Goal: Task Accomplishment & Management: Use online tool/utility

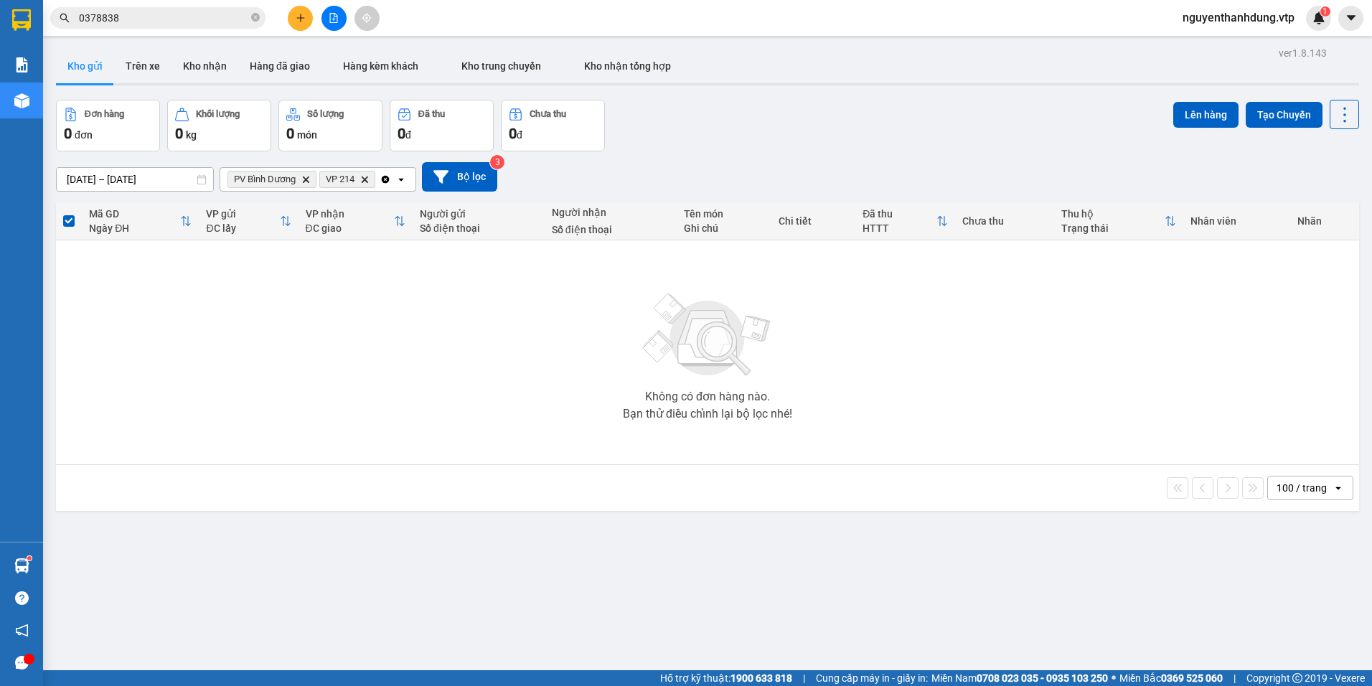
click at [334, 21] on icon "file-add" at bounding box center [334, 18] width 10 height 10
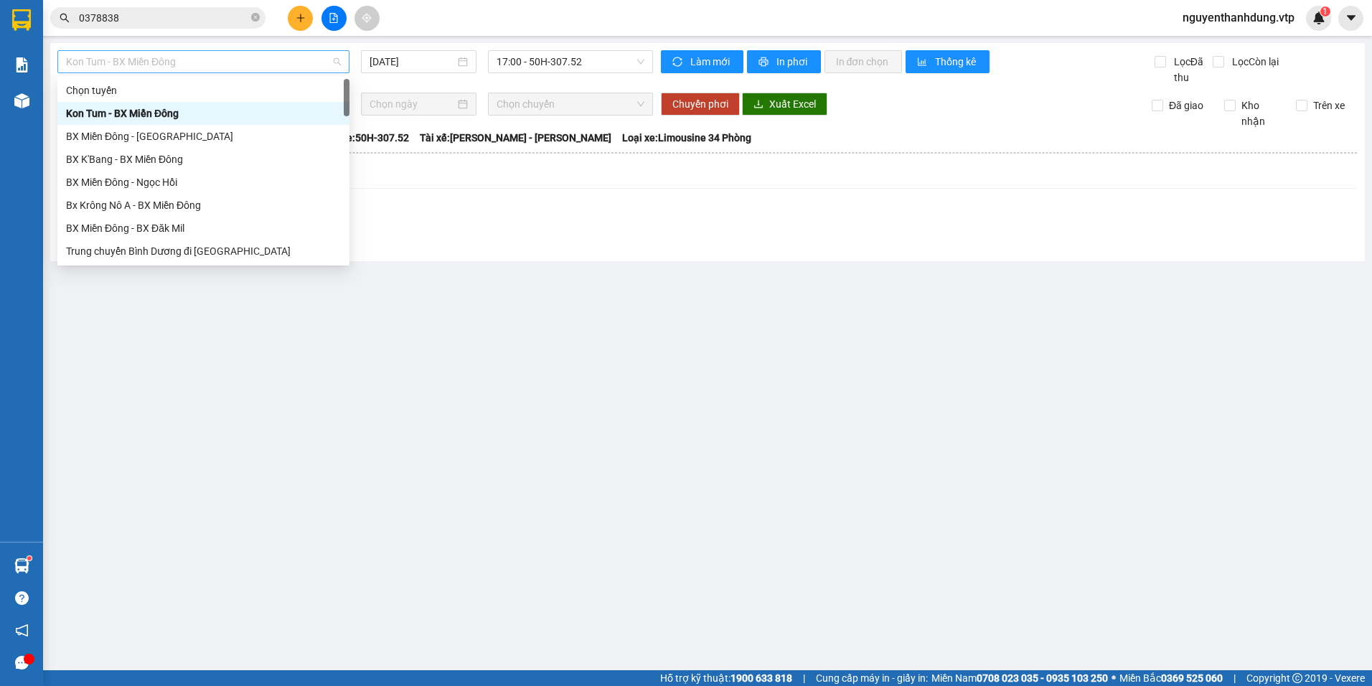
click at [256, 54] on span "Kon Tum - BX Miền Đông" at bounding box center [203, 62] width 275 height 22
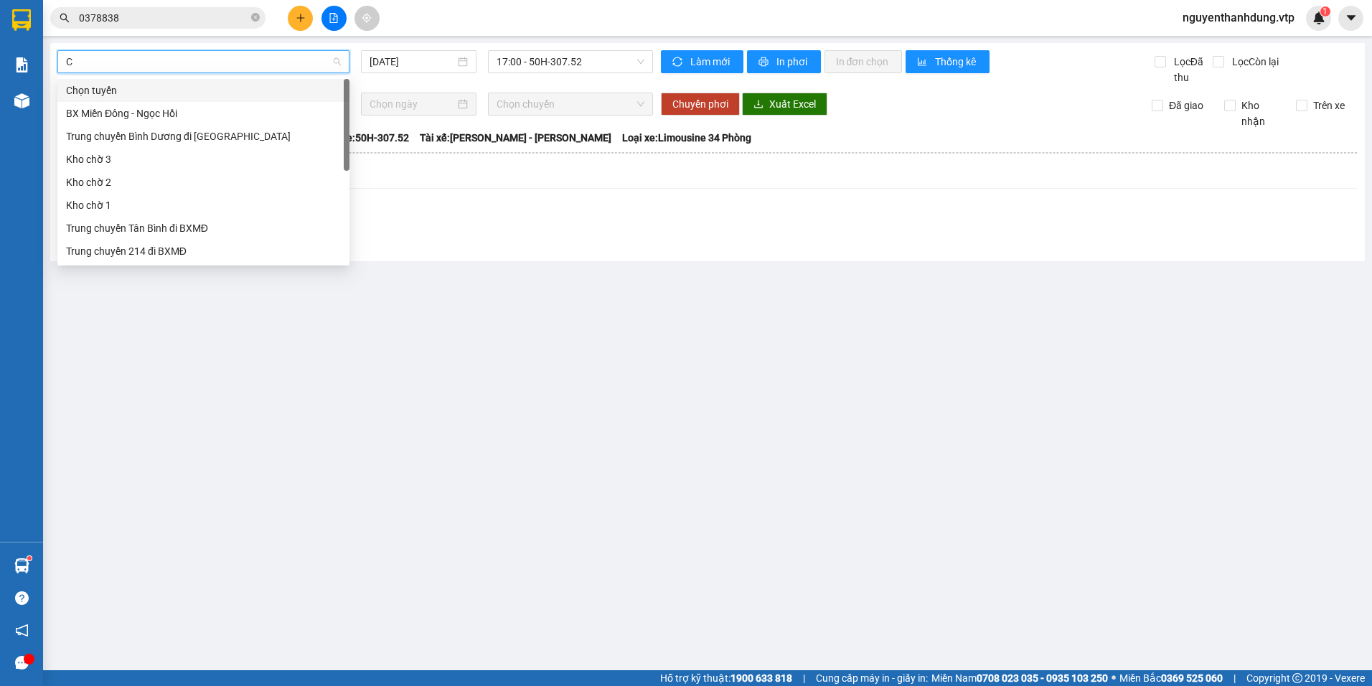
type input "CJ"
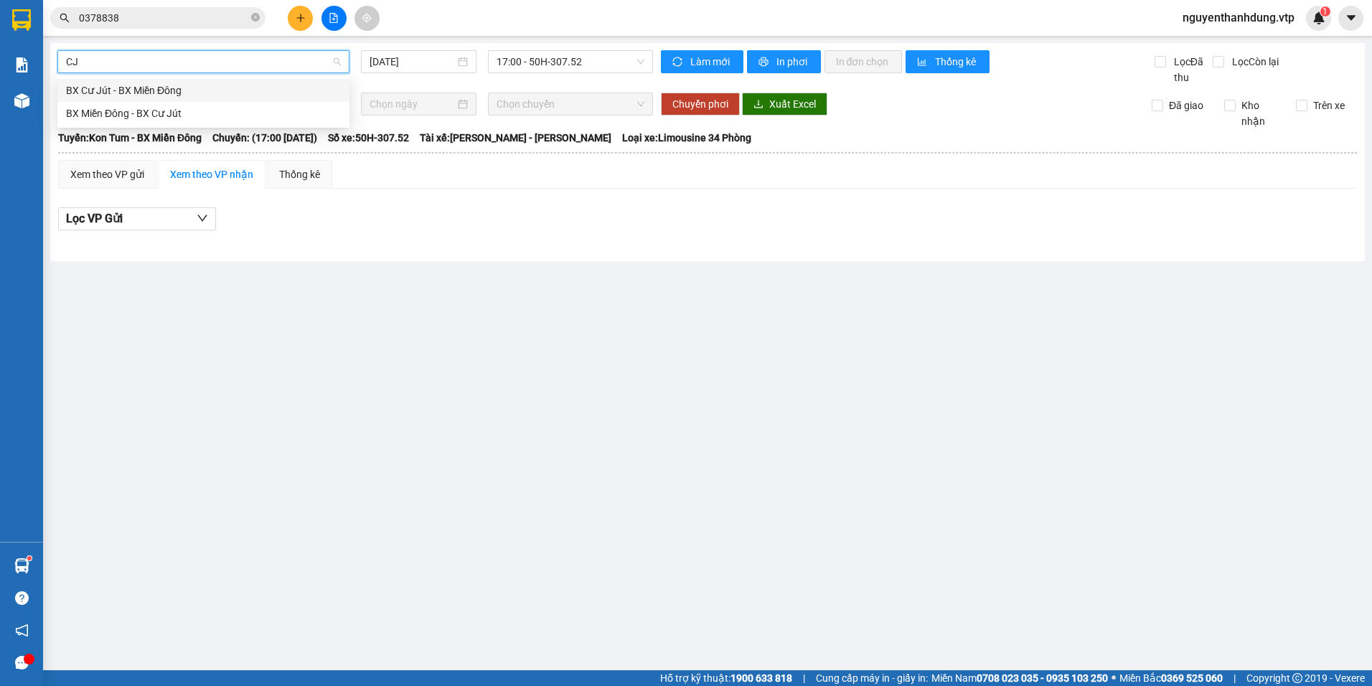
click at [253, 96] on div "BX Cư Jút - BX Miền Đông" at bounding box center [203, 90] width 275 height 16
type input "[DATE]"
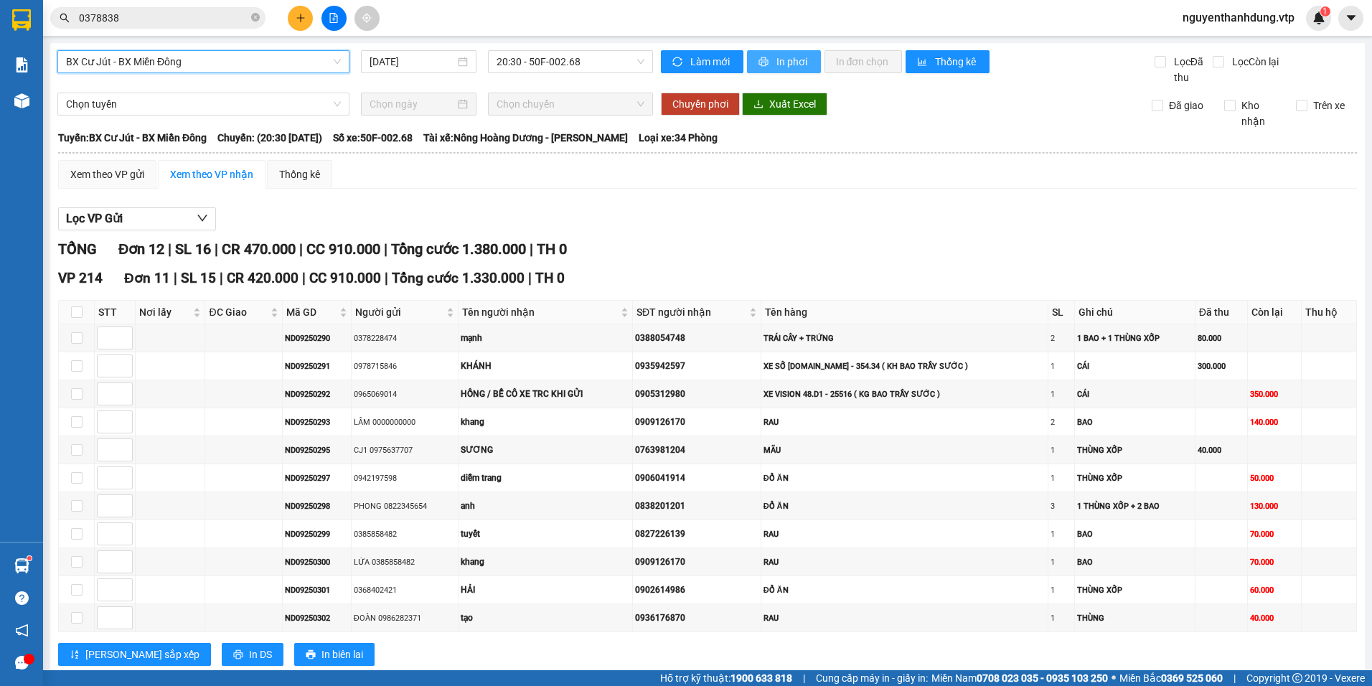
click at [778, 62] on span "In phơi" at bounding box center [792, 62] width 33 height 16
